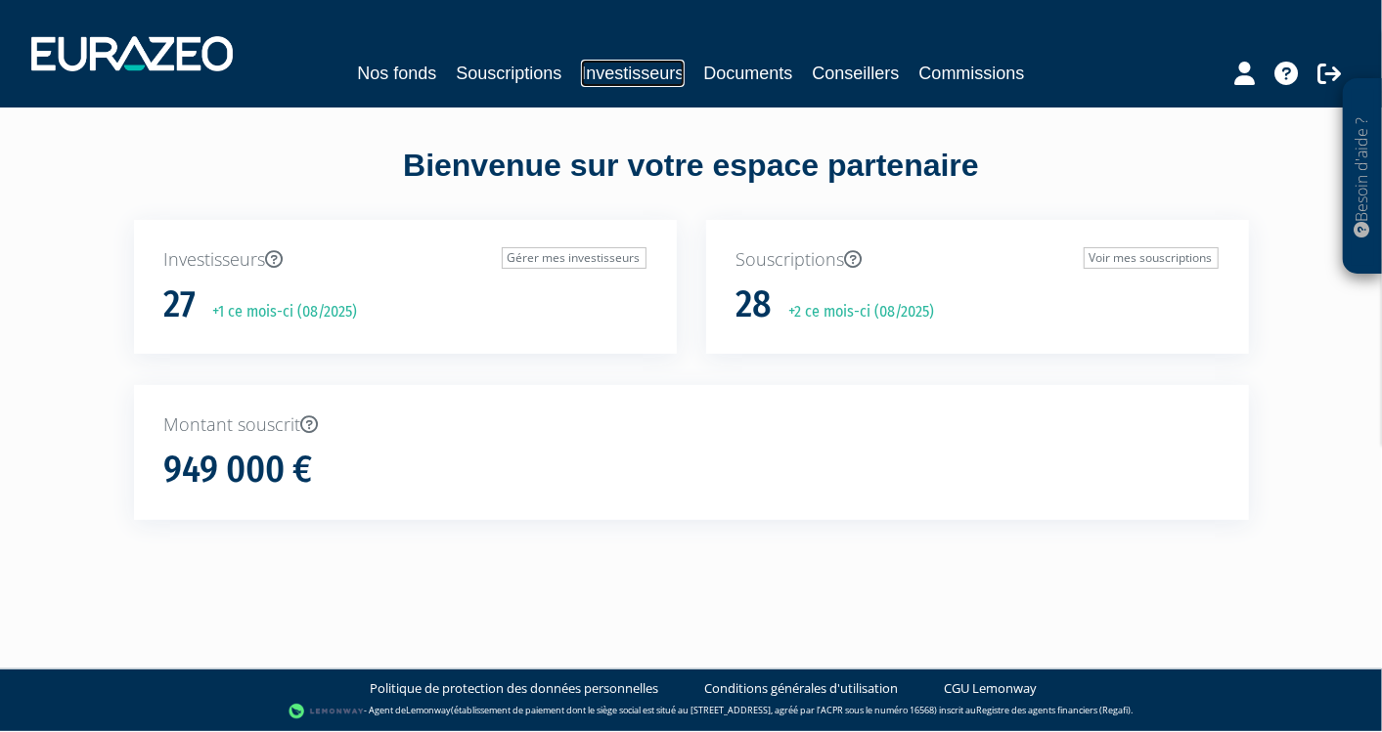
click at [596, 75] on link "Investisseurs" at bounding box center [632, 73] width 103 height 27
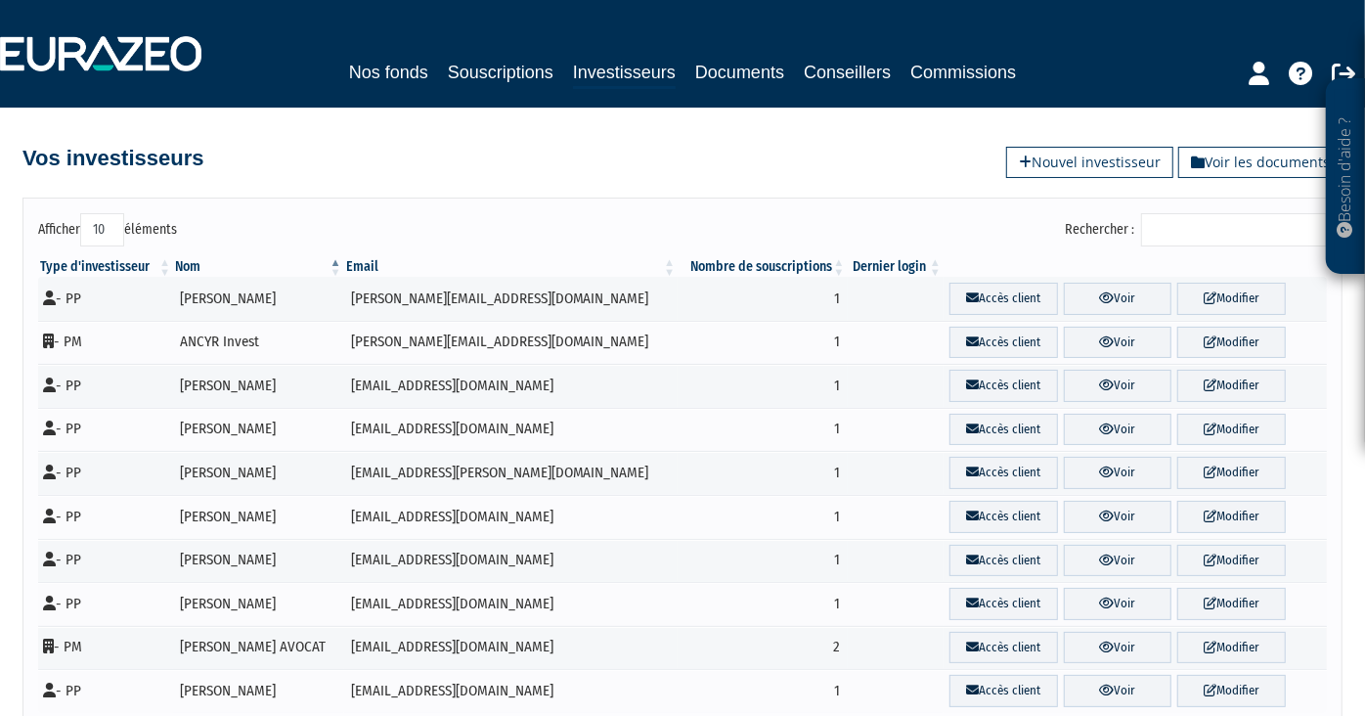
click at [1234, 236] on input "Rechercher :" at bounding box center [1234, 229] width 186 height 33
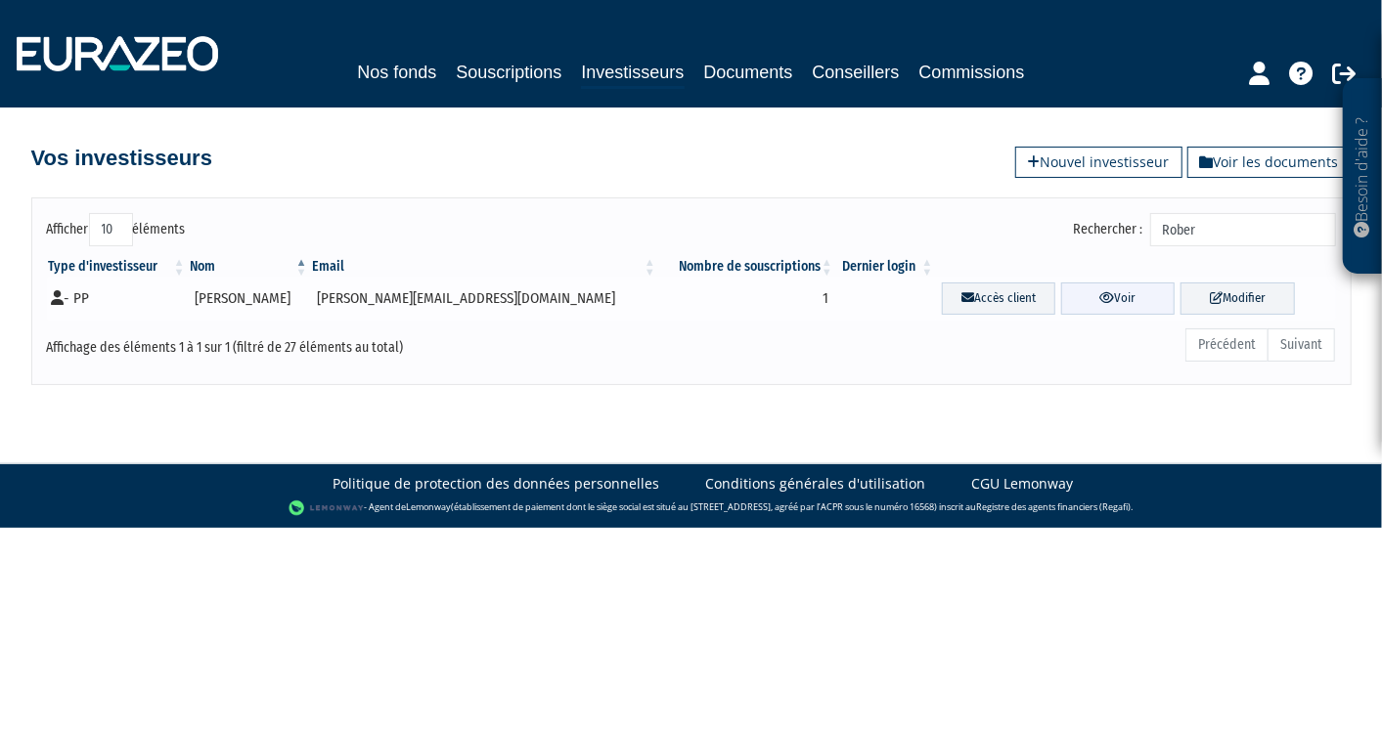
type input "Rober"
click at [1096, 296] on link "Voir" at bounding box center [1117, 299] width 113 height 32
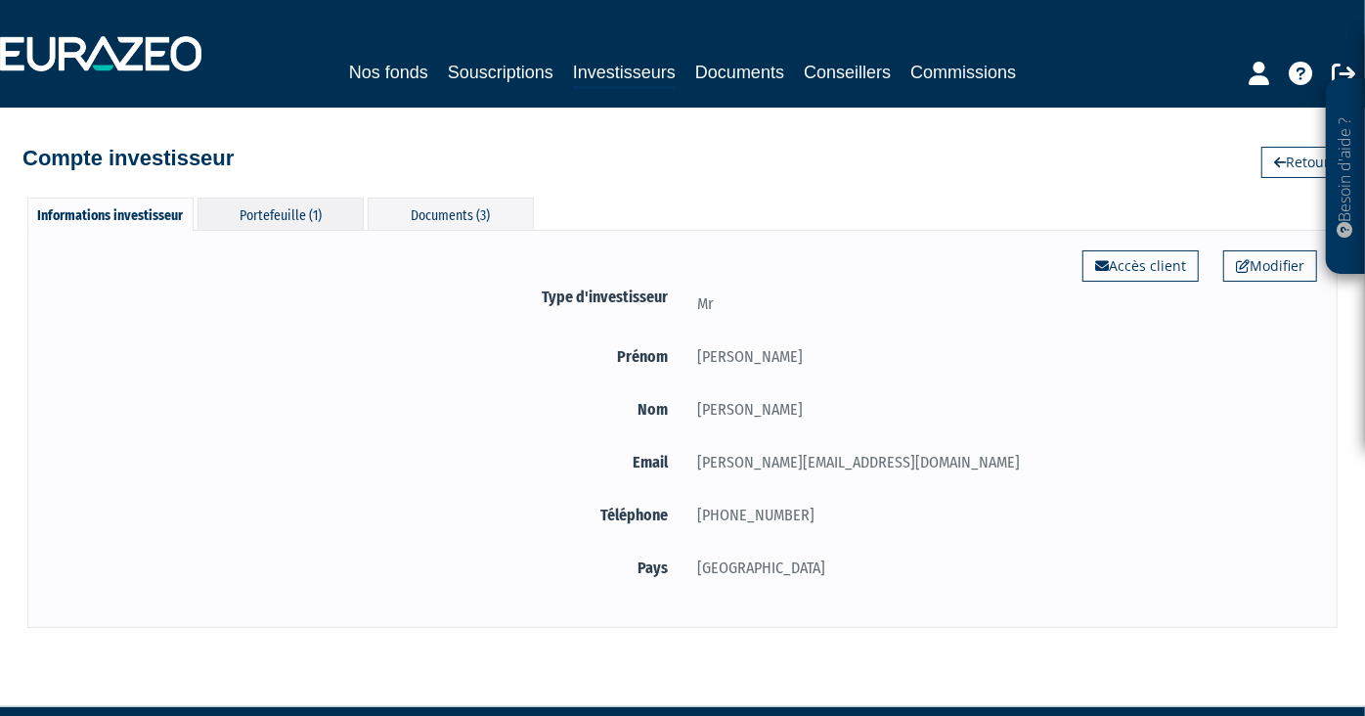
click at [318, 217] on div "Portefeuille (1)" at bounding box center [281, 214] width 166 height 32
